Goal: Task Accomplishment & Management: Manage account settings

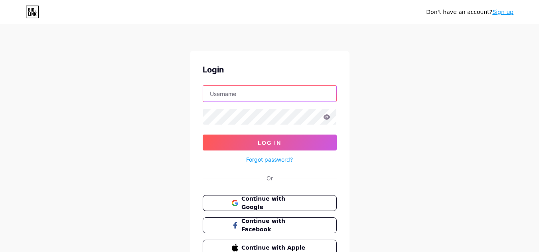
click at [279, 97] on input "text" at bounding box center [269, 94] width 133 height 16
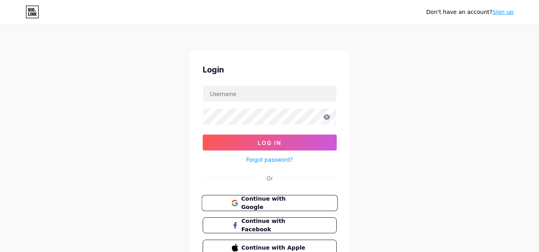
click at [262, 201] on span "Continue with Google" at bounding box center [274, 203] width 67 height 17
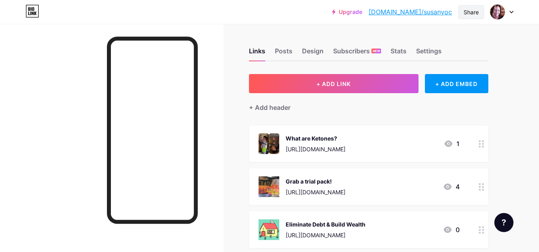
click at [472, 12] on div "Share" at bounding box center [470, 12] width 15 height 8
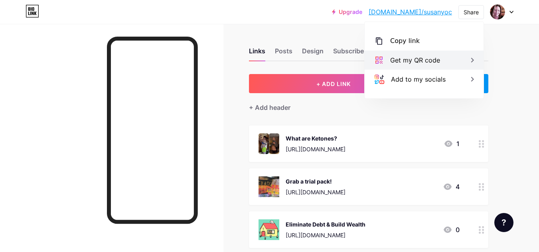
click at [422, 58] on div "Get my QR code" at bounding box center [415, 60] width 50 height 10
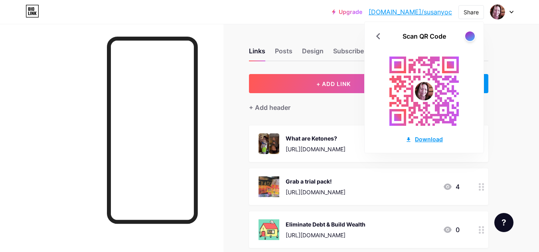
click at [418, 139] on div "Download" at bounding box center [423, 139] width 37 height 8
click at [290, 7] on div "Upgrade [DOMAIN_NAME]/[PERSON_NAME]... [DOMAIN_NAME]/[PERSON_NAME] Share Scan Q…" at bounding box center [269, 12] width 539 height 14
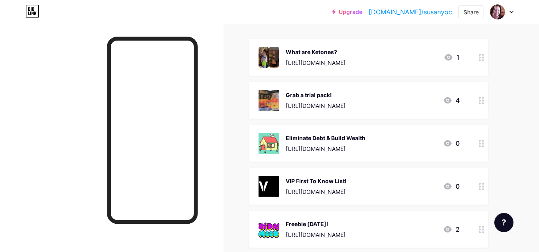
scroll to position [94, 0]
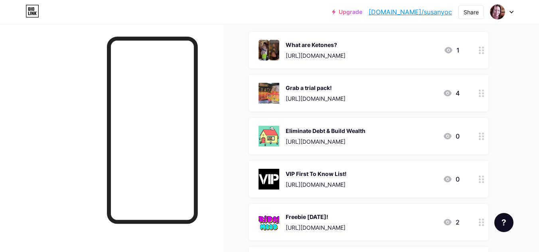
click at [456, 93] on div "4" at bounding box center [451, 94] width 17 height 10
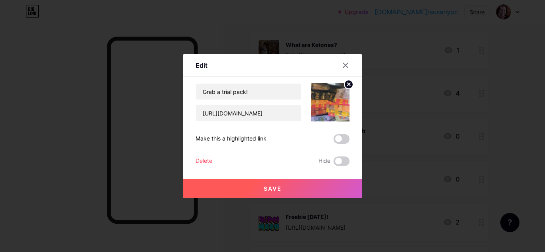
click at [270, 187] on span "Save" at bounding box center [273, 188] width 18 height 7
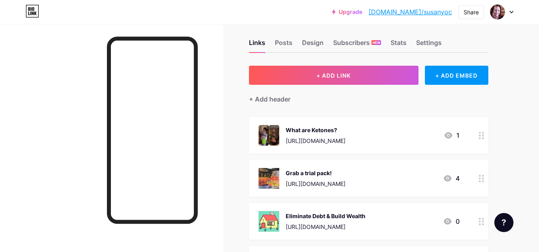
scroll to position [0, 0]
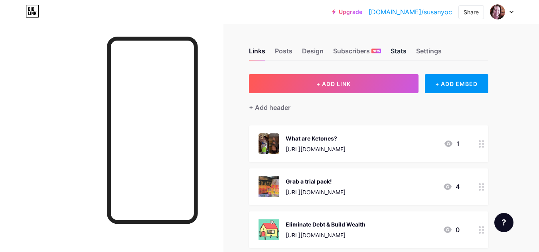
click at [394, 51] on div "Stats" at bounding box center [398, 53] width 16 height 14
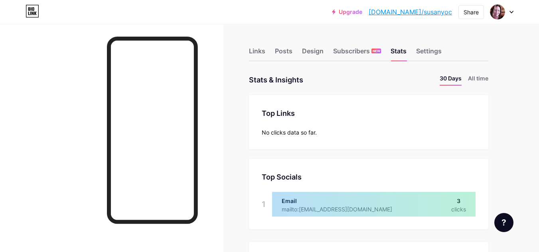
scroll to position [252, 539]
click at [477, 80] on li "All time" at bounding box center [478, 80] width 20 height 12
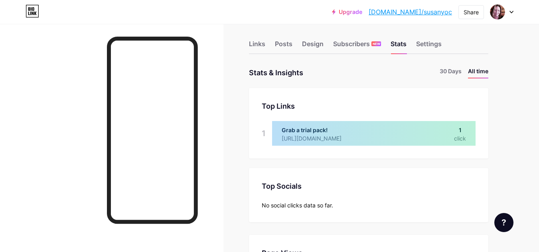
scroll to position [0, 0]
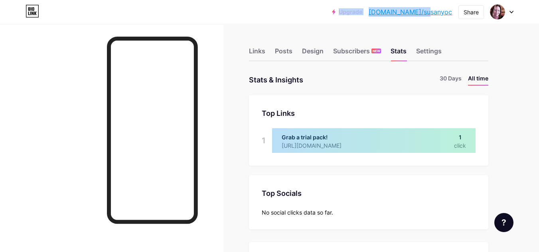
drag, startPoint x: 395, startPoint y: 12, endPoint x: 451, endPoint y: 12, distance: 55.4
click at [451, 12] on div "Upgrade [DOMAIN_NAME]/[PERSON_NAME]... [DOMAIN_NAME]/susanyoc" at bounding box center [392, 12] width 120 height 14
click at [454, 12] on div "Upgrade [DOMAIN_NAME]/[PERSON_NAME]... [DOMAIN_NAME]/[PERSON_NAME] Share Switch…" at bounding box center [422, 12] width 181 height 14
drag, startPoint x: 454, startPoint y: 12, endPoint x: 398, endPoint y: 10, distance: 55.4
click at [398, 10] on div "Upgrade [DOMAIN_NAME]/[PERSON_NAME]... [DOMAIN_NAME]/[PERSON_NAME] Share Switch…" at bounding box center [422, 12] width 181 height 14
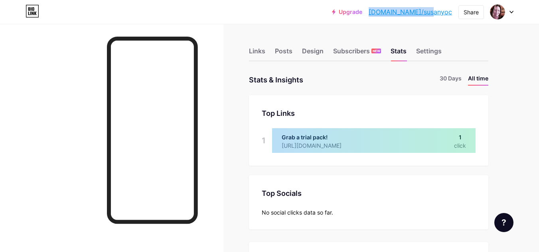
copy link "[DOMAIN_NAME]/susanyoc"
click at [509, 12] on icon at bounding box center [511, 12] width 4 height 3
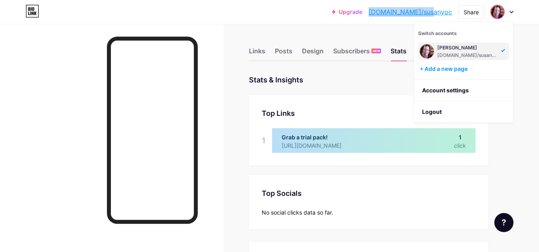
click at [296, 23] on div "Upgrade [DOMAIN_NAME]/[PERSON_NAME]... [DOMAIN_NAME]/[PERSON_NAME] Share Switch…" at bounding box center [269, 12] width 539 height 24
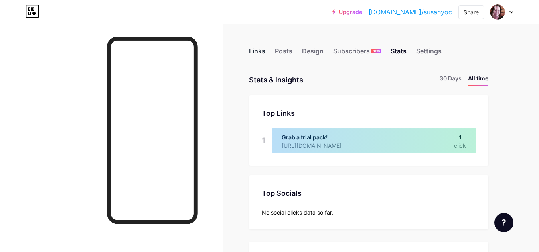
click at [254, 51] on div "Links" at bounding box center [257, 53] width 16 height 14
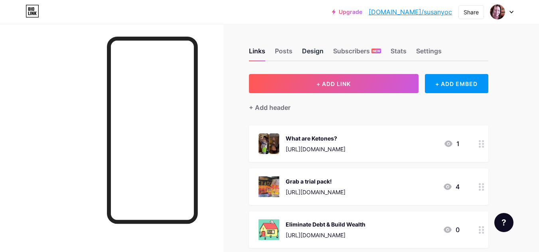
click at [311, 54] on div "Design" at bounding box center [313, 53] width 22 height 14
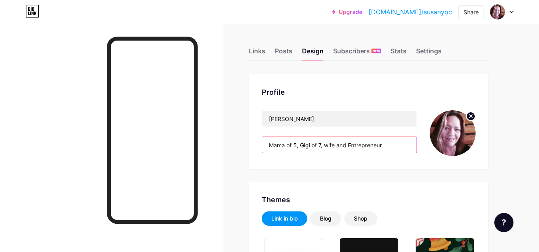
click at [391, 144] on input "Mama of 5, Gigi of 7, wife and Entrepreneur" at bounding box center [339, 145] width 154 height 16
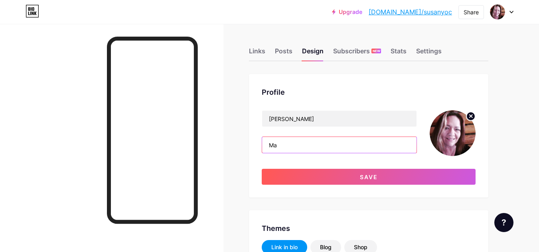
type input "M"
paste input "Helping Gen X Women Boost Energy, Burn Fat & Build Wealth — One Perky Juice at …"
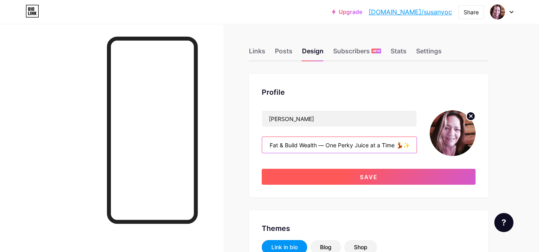
type input "Helping Gen X Women Boost Energy, Burn Fat & Build Wealth — One Perky Juice at …"
click at [367, 179] on span "Save" at bounding box center [369, 177] width 18 height 7
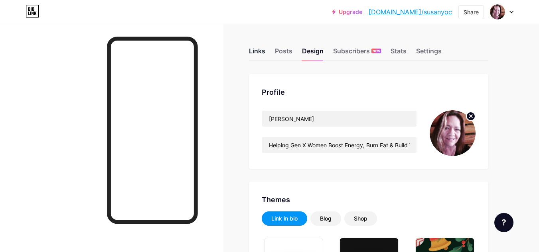
click at [258, 51] on div "Links" at bounding box center [257, 53] width 16 height 14
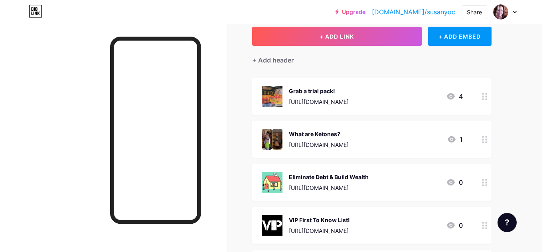
scroll to position [40, 0]
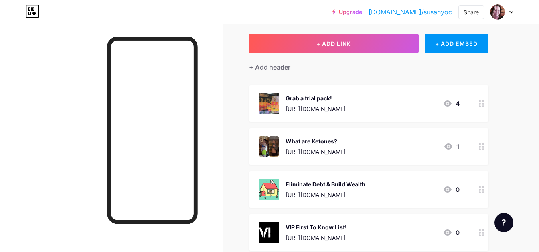
click at [323, 98] on div "Grab a trial pack!" at bounding box center [316, 98] width 60 height 8
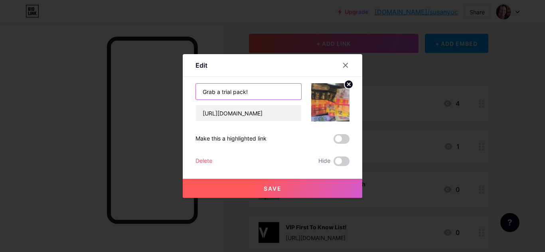
click at [255, 93] on input "Grab a trial pack!" at bounding box center [248, 92] width 105 height 16
type input "G"
paste input "🔥 Try My 5-Day Perky Juice Challenge"
type input "🔥 Try My 5-Day Perky Juice Challenge"
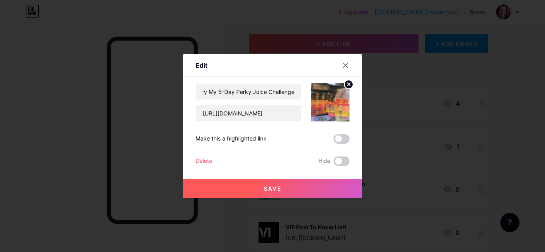
click at [276, 185] on span "Save" at bounding box center [273, 188] width 18 height 7
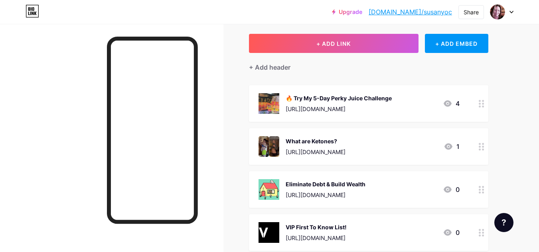
click at [321, 140] on div "What are Ketones?" at bounding box center [316, 141] width 60 height 8
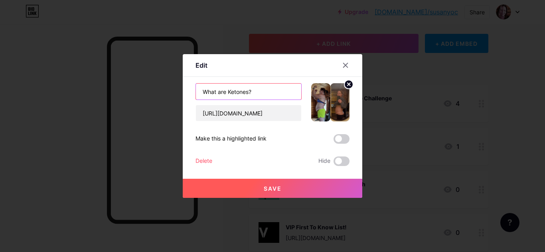
click at [260, 88] on input "What are Ketones?" at bounding box center [248, 92] width 105 height 16
type input "W"
paste input "🎥 Watch How Ketones Transform Your Energy"
type input "🎥 Watch How Ketones Transform Your Energy"
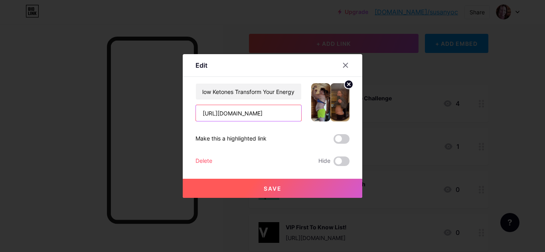
scroll to position [0, 0]
click at [296, 115] on input "[URL][DOMAIN_NAME]" at bounding box center [248, 113] width 105 height 16
drag, startPoint x: 220, startPoint y: 115, endPoint x: 316, endPoint y: 111, distance: 95.8
click at [316, 111] on div "🎥 Watch How Ketones Transform Your Energy [URL][DOMAIN_NAME]" at bounding box center [272, 102] width 154 height 38
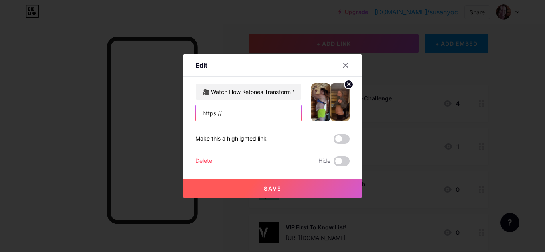
scroll to position [0, 0]
paste input "[URL][DOMAIN_NAME]"
click at [219, 112] on input "https://[URL][DOMAIN_NAME]" at bounding box center [248, 113] width 105 height 16
type input "[URL][DOMAIN_NAME]"
click at [278, 187] on span "Save" at bounding box center [273, 188] width 18 height 7
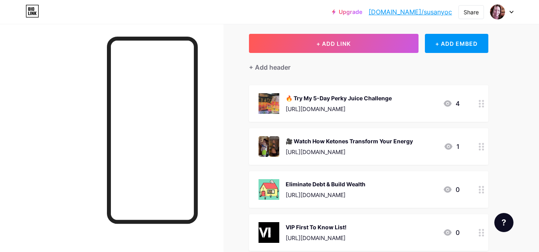
click at [363, 184] on div "Eliminate Debt & Build Wealth" at bounding box center [326, 184] width 80 height 8
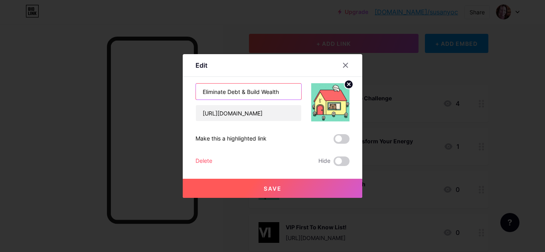
click at [282, 93] on input "Eliminate Debt & Build Wealth" at bounding box center [248, 92] width 105 height 16
type input "E"
paste input "💰 How I’m Eliminating Debt & Building Wealth (Watch Here)"
type input "💰 How I’m Eliminating Debt & Building Wealth (Watch Here)"
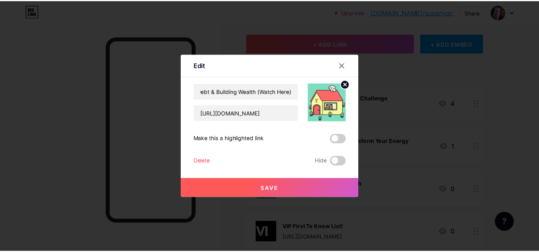
scroll to position [0, 0]
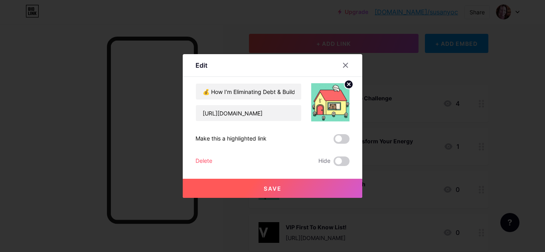
click at [271, 188] on span "Save" at bounding box center [273, 188] width 18 height 7
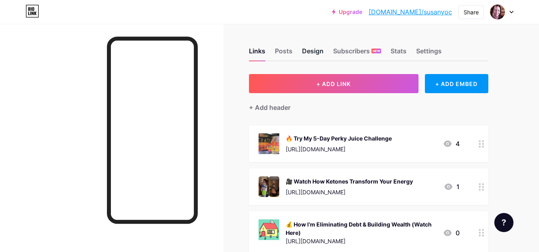
click at [313, 49] on div "Design" at bounding box center [313, 53] width 22 height 14
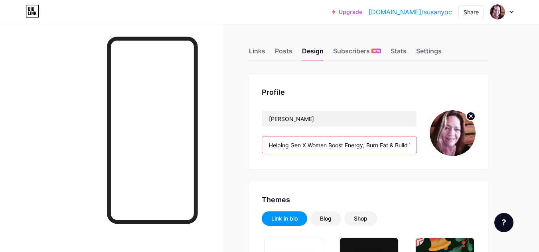
click at [406, 147] on input "Helping Gen X Women Boost Energy, Burn Fat & Build Wealth — One Perky Juice at …" at bounding box center [339, 145] width 154 height 16
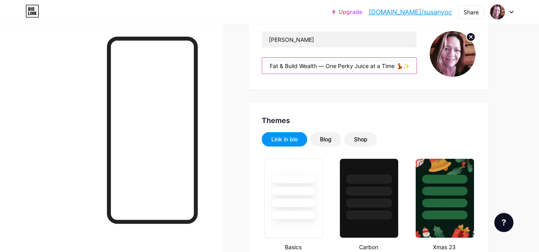
scroll to position [75, 0]
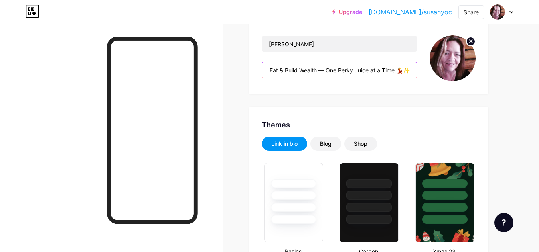
paste input "👇 Start your transformation [DATE] — grab a trial or learn more 👇"
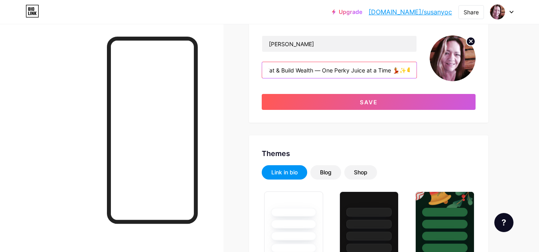
scroll to position [0, 289]
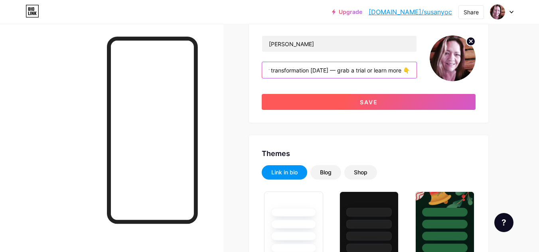
type input "Helping Gen X Women Boost Energy, Burn Fat & Build Wealth — One Perky Juice at …"
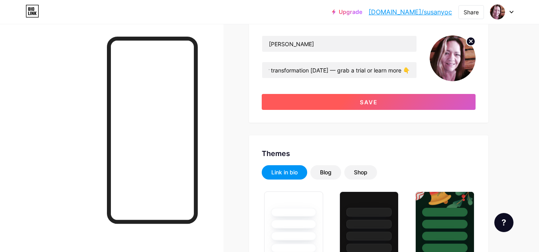
click at [365, 104] on span "Save" at bounding box center [369, 102] width 18 height 7
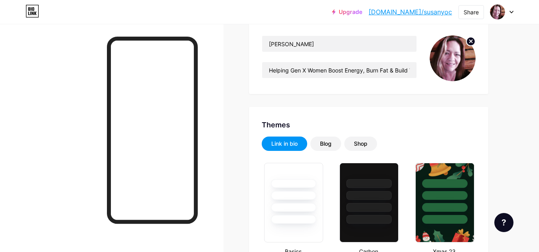
scroll to position [0, 0]
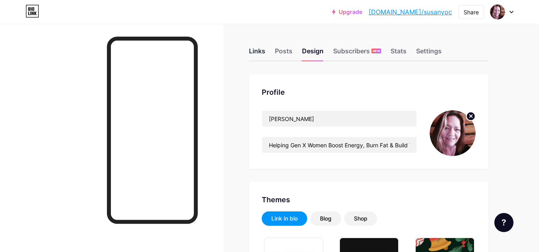
click at [254, 52] on div "Links" at bounding box center [257, 53] width 16 height 14
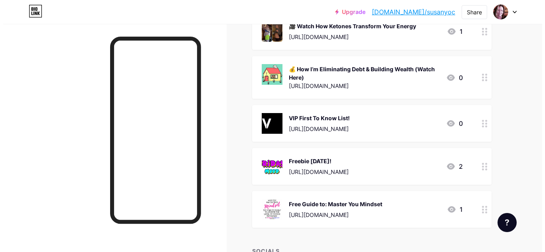
scroll to position [162, 0]
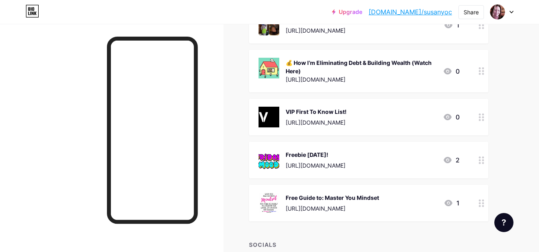
click at [347, 113] on div "VIP First To Know List!" at bounding box center [316, 112] width 61 height 8
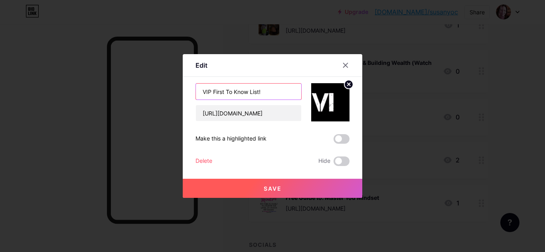
click at [261, 93] on input "VIP First To Know List!" at bounding box center [248, 92] width 105 height 16
type input "V"
paste input "✨ Be First to Know About Promos + Free Tips — Join My VIP List"
type input "✨ Be First to Know About Promos + Free Tips — Join My VIP List"
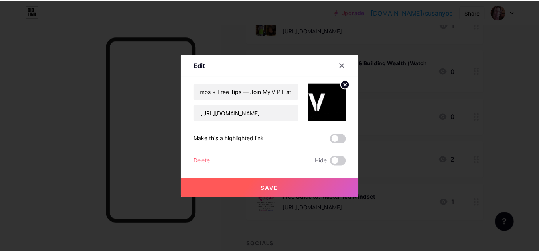
scroll to position [0, 0]
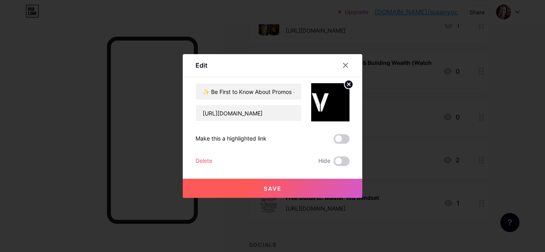
click at [270, 188] on span "Save" at bounding box center [273, 188] width 18 height 7
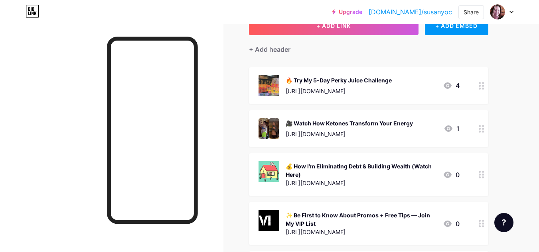
scroll to position [56, 0]
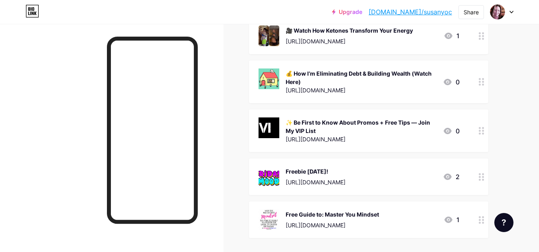
scroll to position [152, 0]
